Goal: Task Accomplishment & Management: Manage account settings

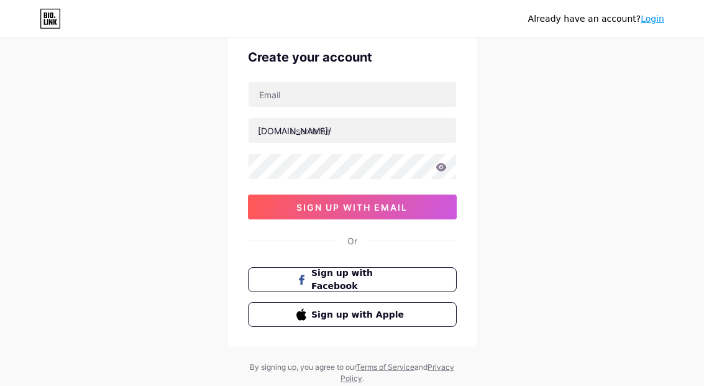
scroll to position [50, 0]
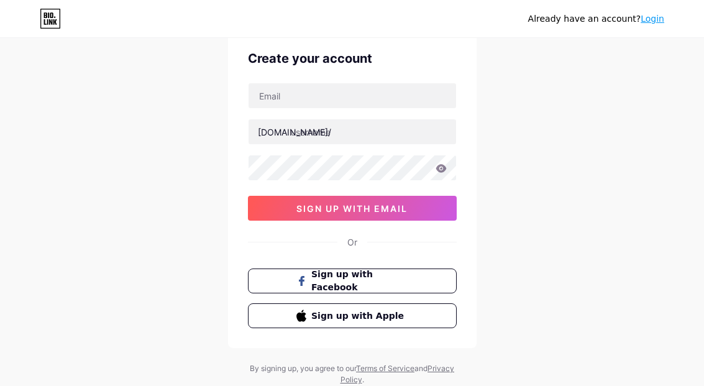
click at [426, 314] on button "Sign up with Apple" at bounding box center [352, 315] width 209 height 25
click at [406, 203] on span "sign up with email" at bounding box center [351, 208] width 111 height 11
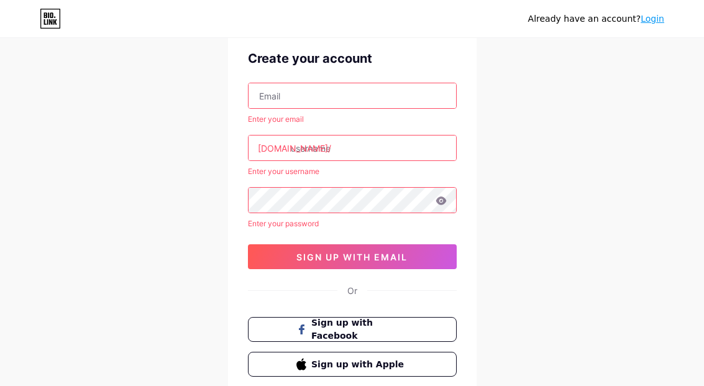
click at [652, 22] on link "Login" at bounding box center [653, 19] width 24 height 10
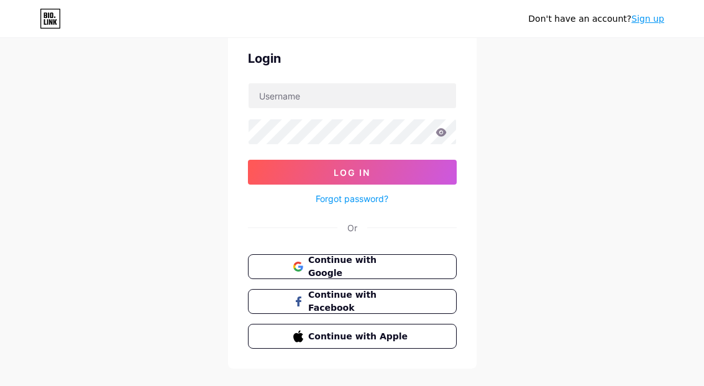
click at [613, 164] on div "Don't have an account? Sign up Login Log In Forgot password? Or Continue with G…" at bounding box center [352, 179] width 704 height 459
click at [656, 19] on link "Sign up" at bounding box center [647, 19] width 33 height 10
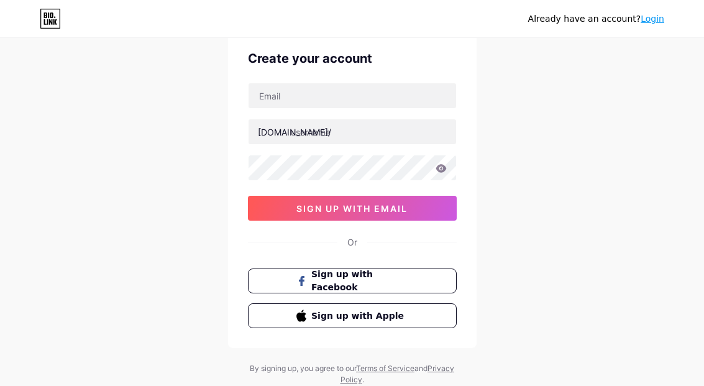
click at [22, 15] on div "Already have an account? Login" at bounding box center [352, 19] width 704 height 20
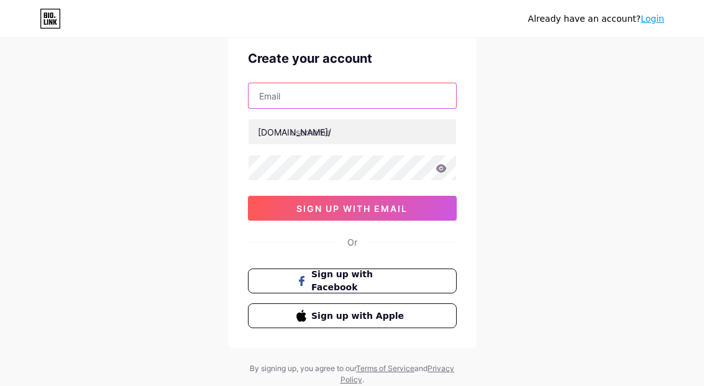
click at [411, 108] on input "text" at bounding box center [353, 95] width 208 height 25
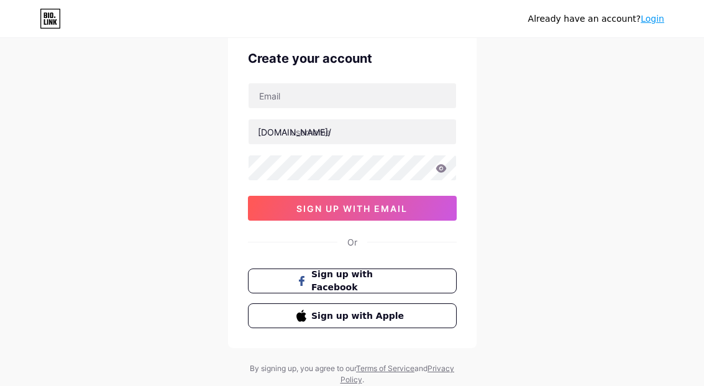
click at [60, 22] on icon at bounding box center [50, 18] width 19 height 19
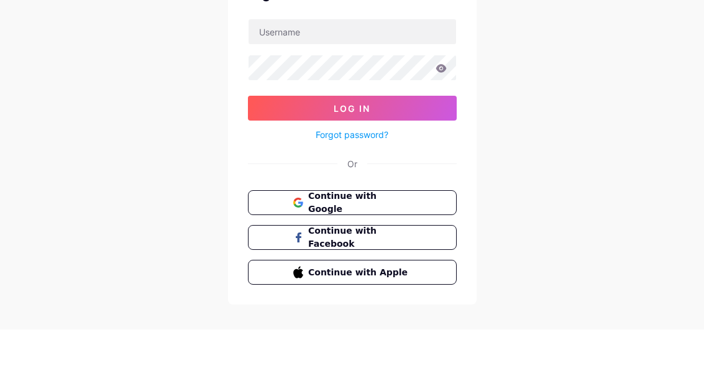
scroll to position [57, 0]
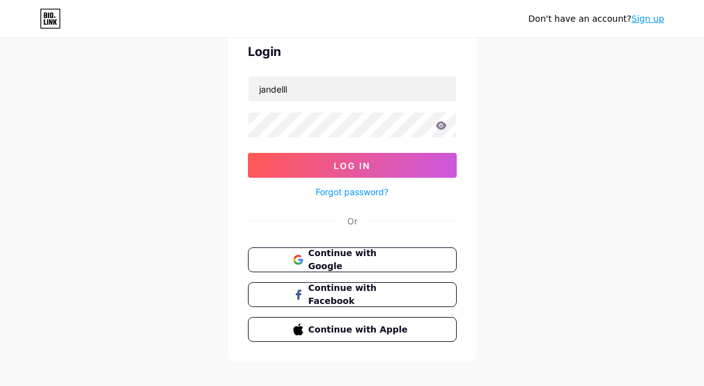
type input "jandelll"
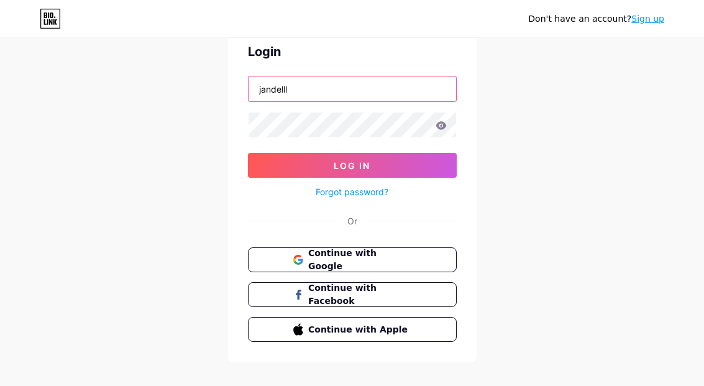
click at [352, 165] on button "Log In" at bounding box center [352, 165] width 209 height 25
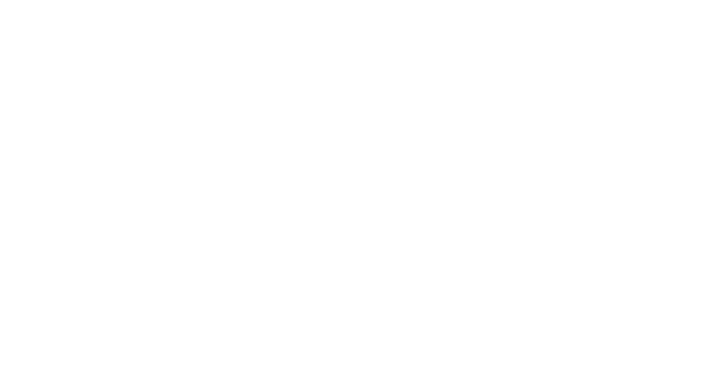
click at [408, 0] on html at bounding box center [352, 0] width 704 height 0
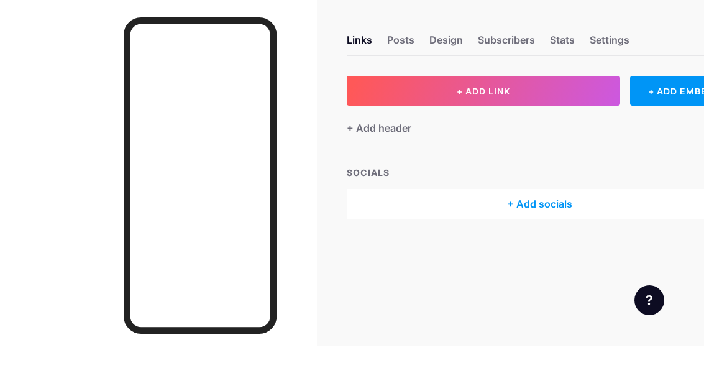
scroll to position [40, 0]
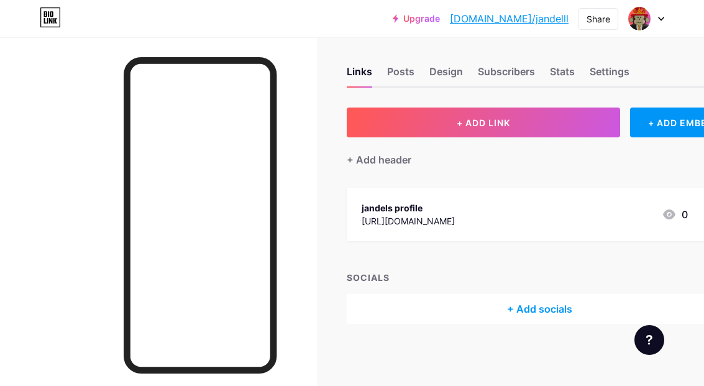
click at [455, 214] on div "[URL][DOMAIN_NAME]" at bounding box center [408, 220] width 93 height 13
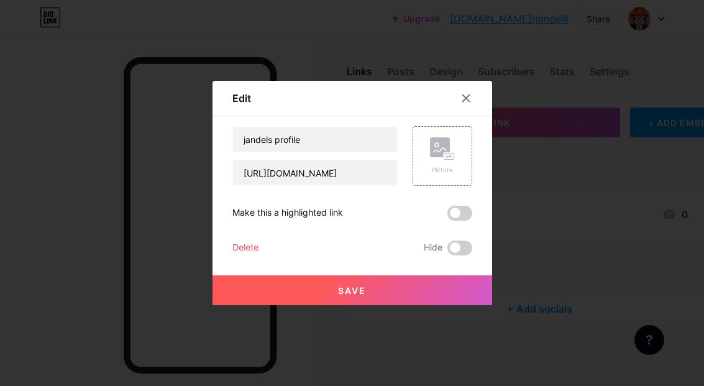
click at [474, 109] on div at bounding box center [466, 98] width 22 height 22
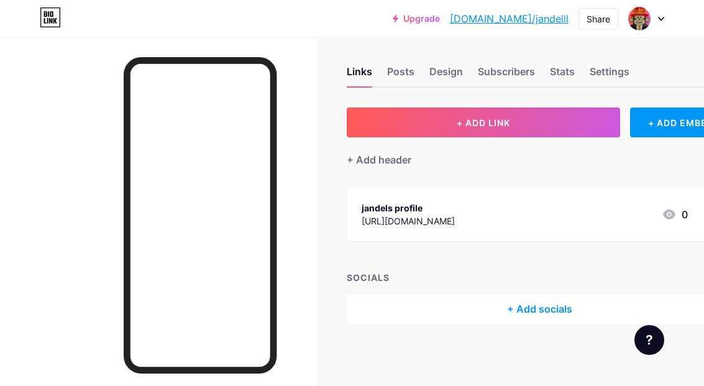
click at [455, 214] on div "[URL][DOMAIN_NAME]" at bounding box center [408, 220] width 93 height 13
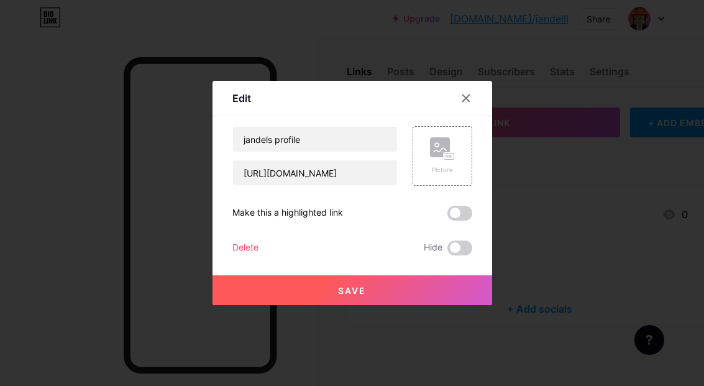
click at [381, 305] on button "Save" at bounding box center [353, 290] width 280 height 30
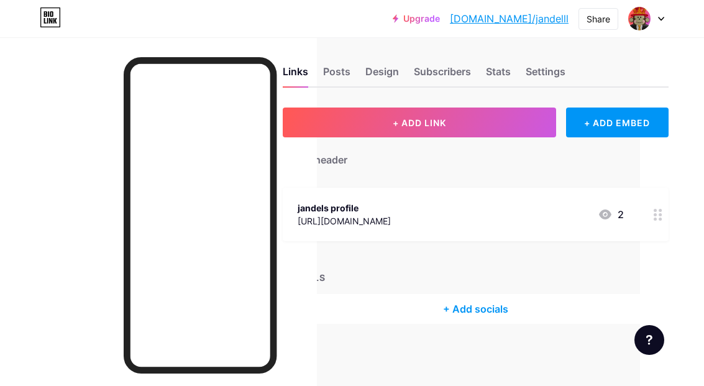
scroll to position [0, 64]
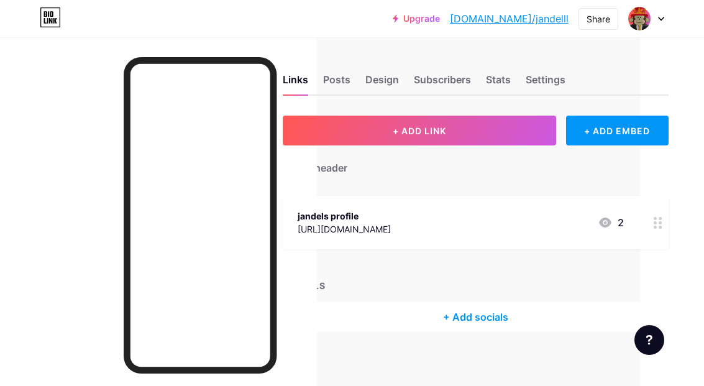
click at [333, 86] on div "Posts" at bounding box center [336, 83] width 27 height 22
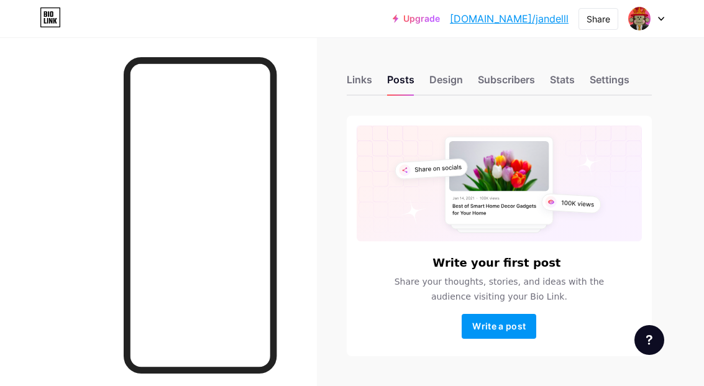
click at [352, 83] on div "Links" at bounding box center [359, 83] width 25 height 22
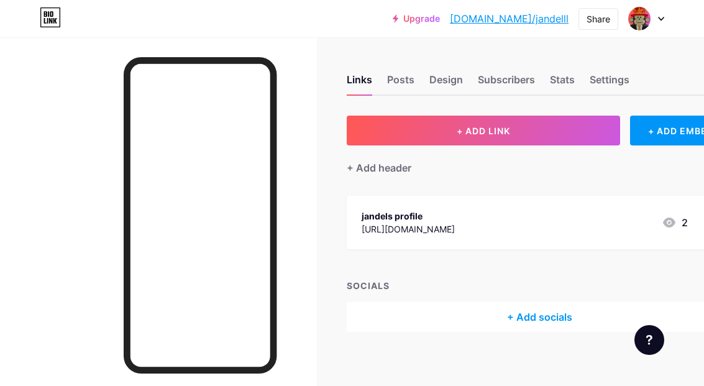
click at [664, 222] on icon at bounding box center [669, 223] width 12 height 10
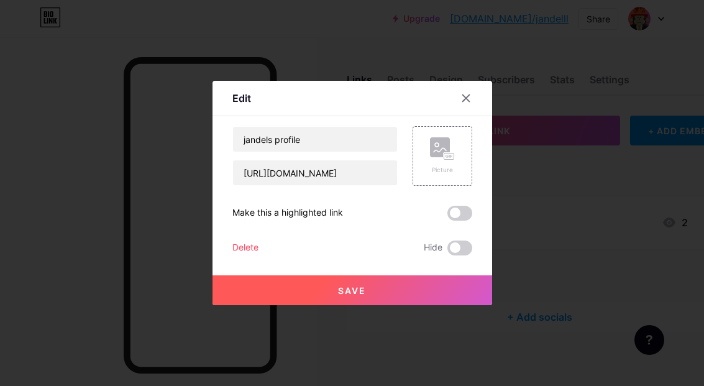
click at [456, 109] on div at bounding box center [473, 98] width 37 height 22
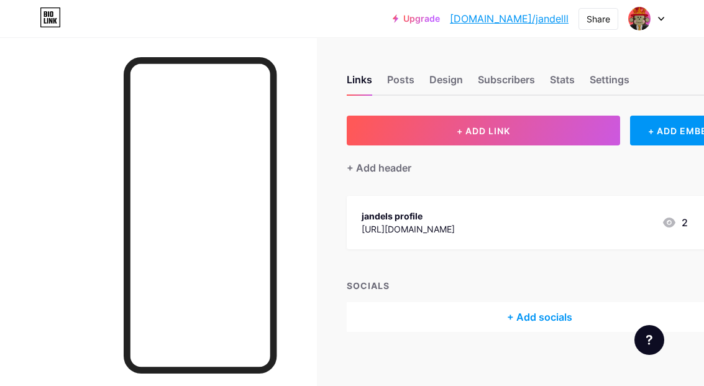
click at [328, 285] on div "Links Posts Design Subscribers Stats Settings + ADD LINK + ADD EMBED + Add head…" at bounding box center [392, 215] width 785 height 357
click at [633, 22] on img at bounding box center [640, 19] width 24 height 24
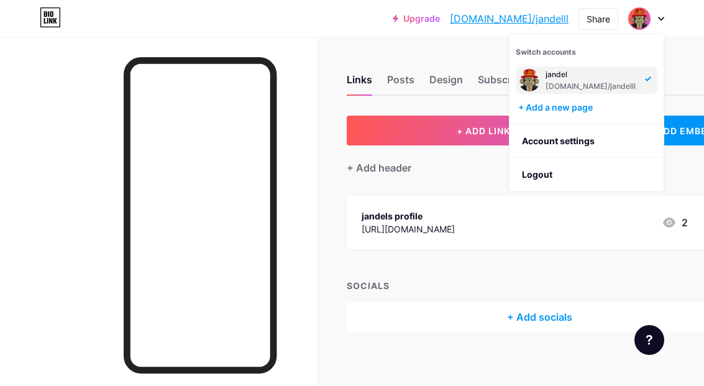
click at [694, 80] on div "Links Posts Design Subscribers Stats Settings" at bounding box center [540, 74] width 386 height 44
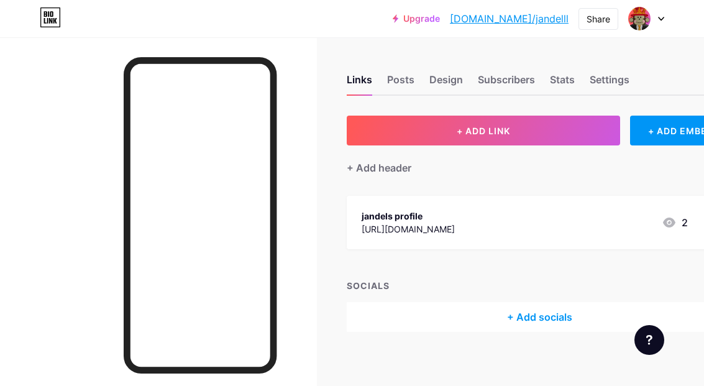
click at [564, 131] on button "+ ADD LINK" at bounding box center [483, 131] width 273 height 30
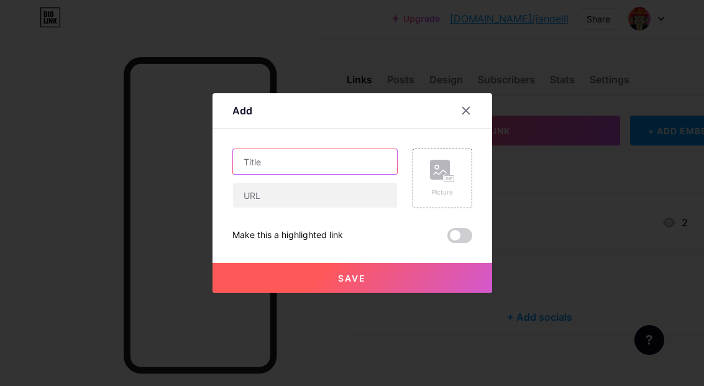
click at [356, 174] on input "text" at bounding box center [315, 161] width 164 height 25
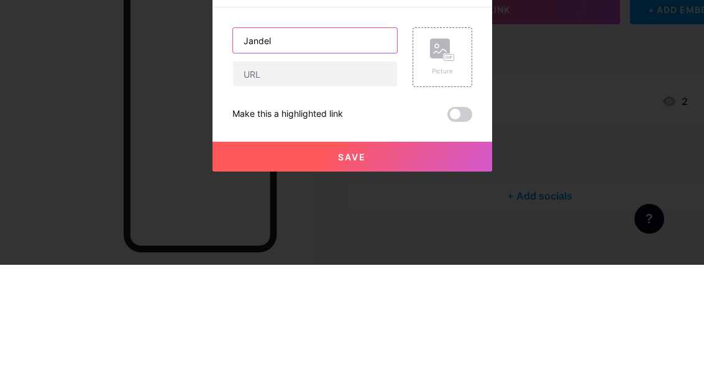
type input "Jandel"
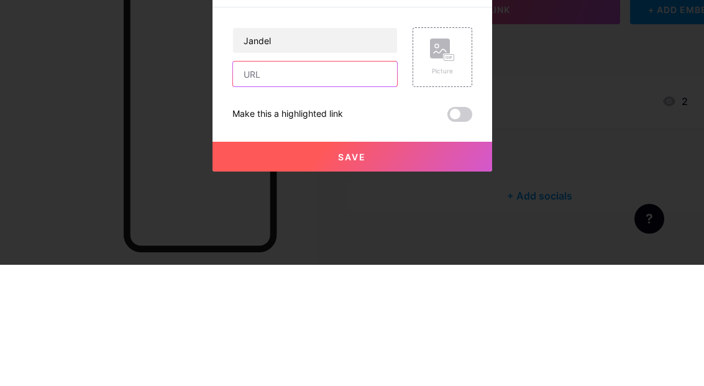
click at [311, 183] on input "text" at bounding box center [315, 195] width 164 height 25
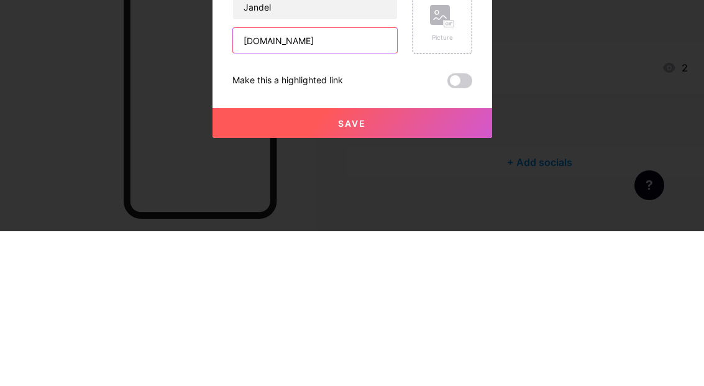
type input "Roblox.com"
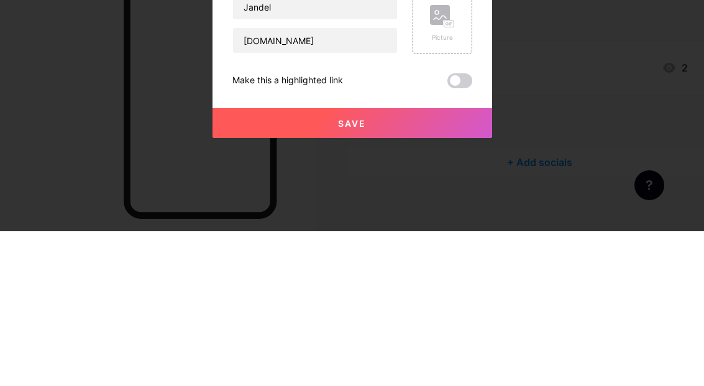
click at [357, 149] on div "Jandel Roblox.com Picture Make this a highlighted link Save" at bounding box center [352, 196] width 240 height 94
click at [447, 203] on div at bounding box center [352, 193] width 704 height 386
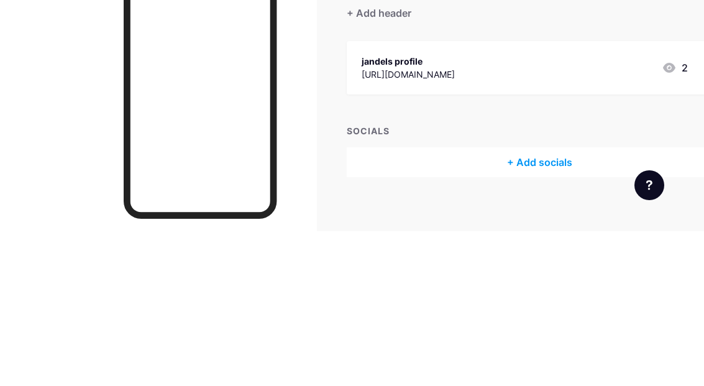
click at [566, 123] on button "+ ADD LINK" at bounding box center [483, 131] width 273 height 30
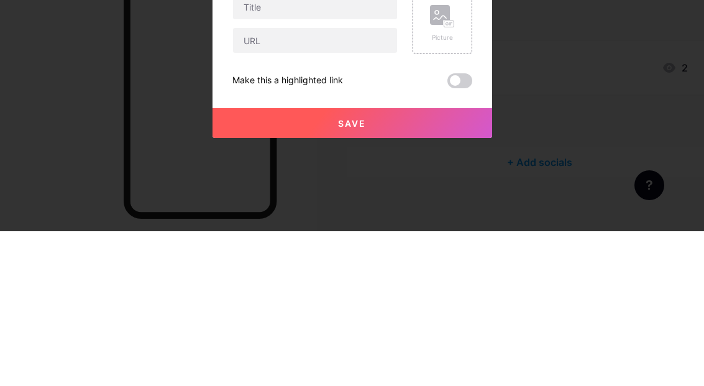
click at [433, 197] on div "Picture" at bounding box center [442, 178] width 25 height 37
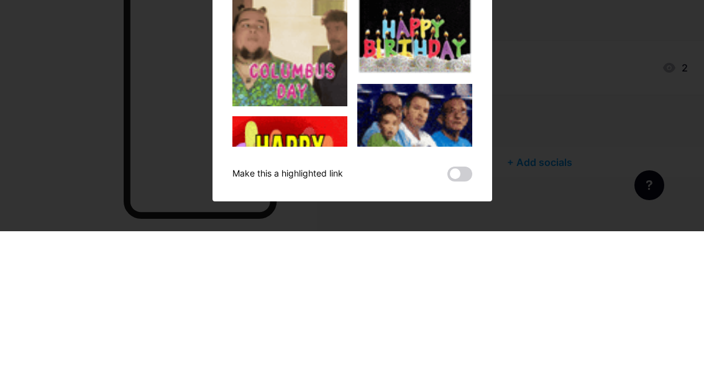
click at [424, 94] on span "Upload" at bounding box center [412, 87] width 34 height 13
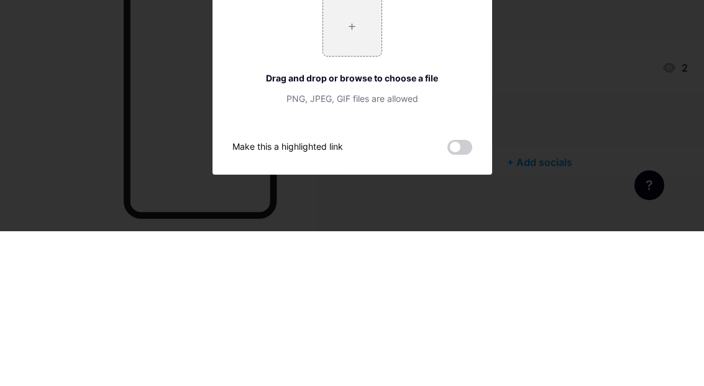
click at [357, 203] on input "file" at bounding box center [352, 181] width 58 height 58
type input "C:\fakepath\IMG_0278.jpeg"
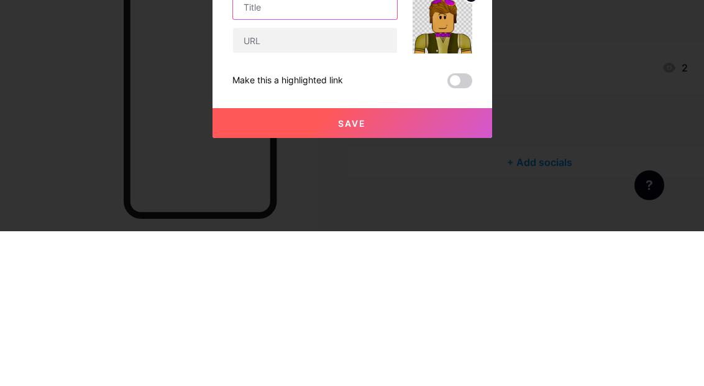
click at [366, 174] on input "text" at bounding box center [315, 161] width 164 height 25
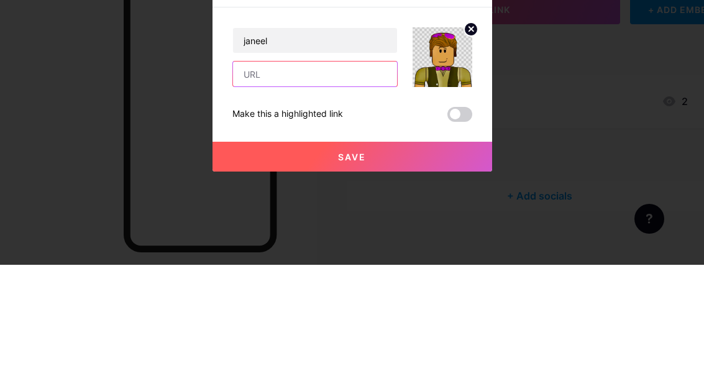
click at [343, 183] on input "text" at bounding box center [315, 195] width 164 height 25
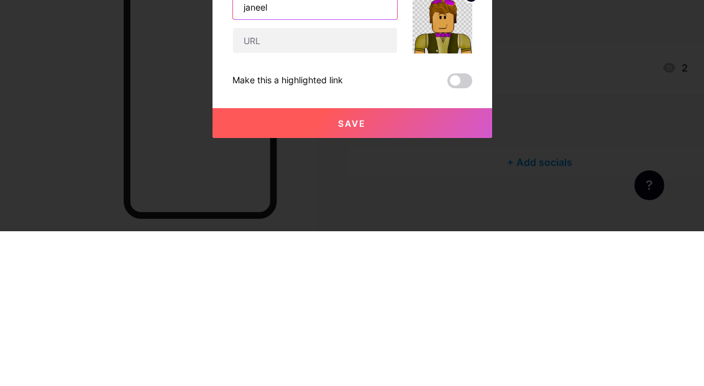
click at [259, 149] on input "janeel" at bounding box center [315, 161] width 164 height 25
type input "jandel"
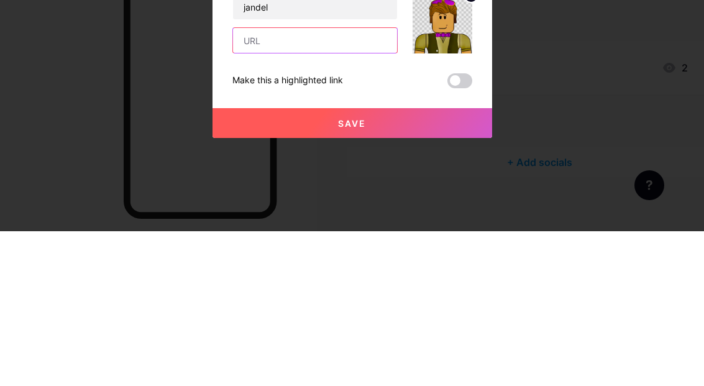
click at [316, 183] on input "text" at bounding box center [315, 195] width 164 height 25
type input "Roblox.com"
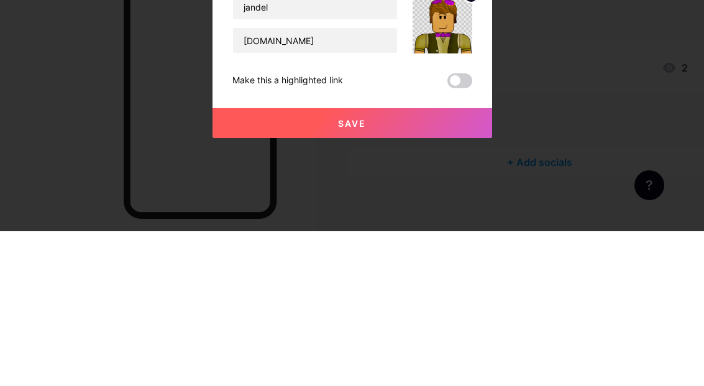
click at [395, 149] on div "jandel Roblox.com Make this a highlighted link Save" at bounding box center [352, 196] width 240 height 94
click at [456, 257] on div at bounding box center [352, 193] width 704 height 386
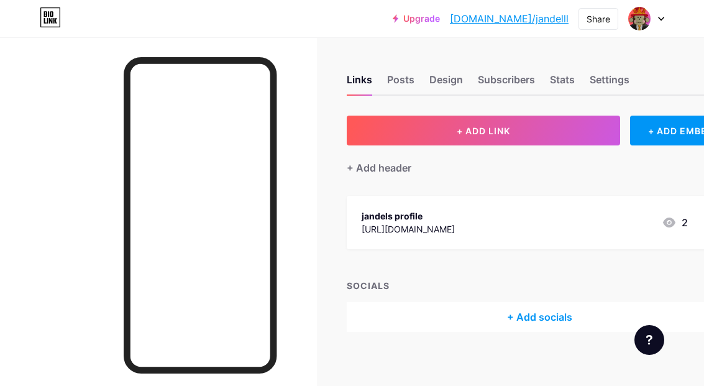
click at [613, 185] on div "+ ADD LINK + ADD EMBED + Add header jandels profile https://www.roblox.com/user…" at bounding box center [540, 224] width 386 height 216
click at [635, 16] on img at bounding box center [640, 19] width 24 height 24
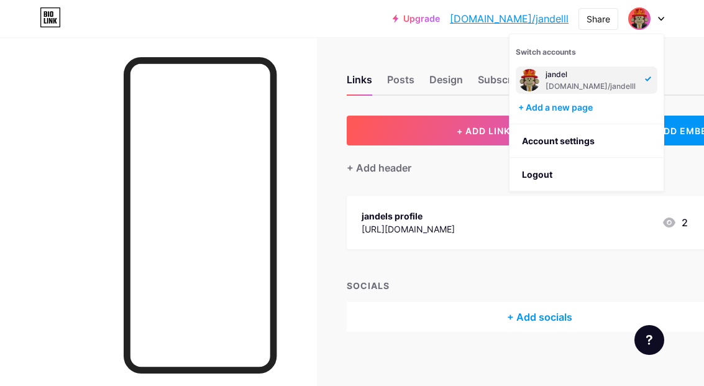
click at [627, 76] on div "jandel" at bounding box center [592, 75] width 92 height 10
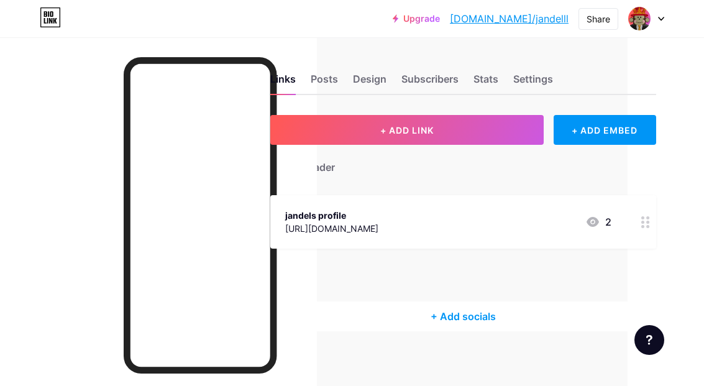
scroll to position [0, 76]
